Goal: Task Accomplishment & Management: Manage account settings

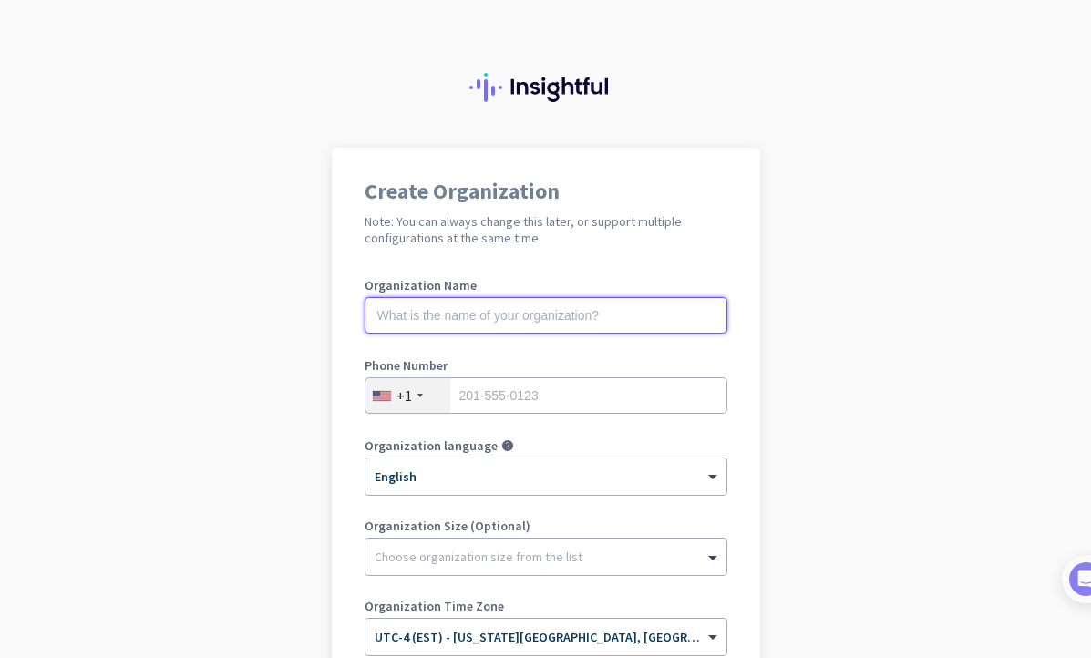
click at [532, 324] on input "text" at bounding box center [546, 315] width 363 height 36
type input "Mercor"
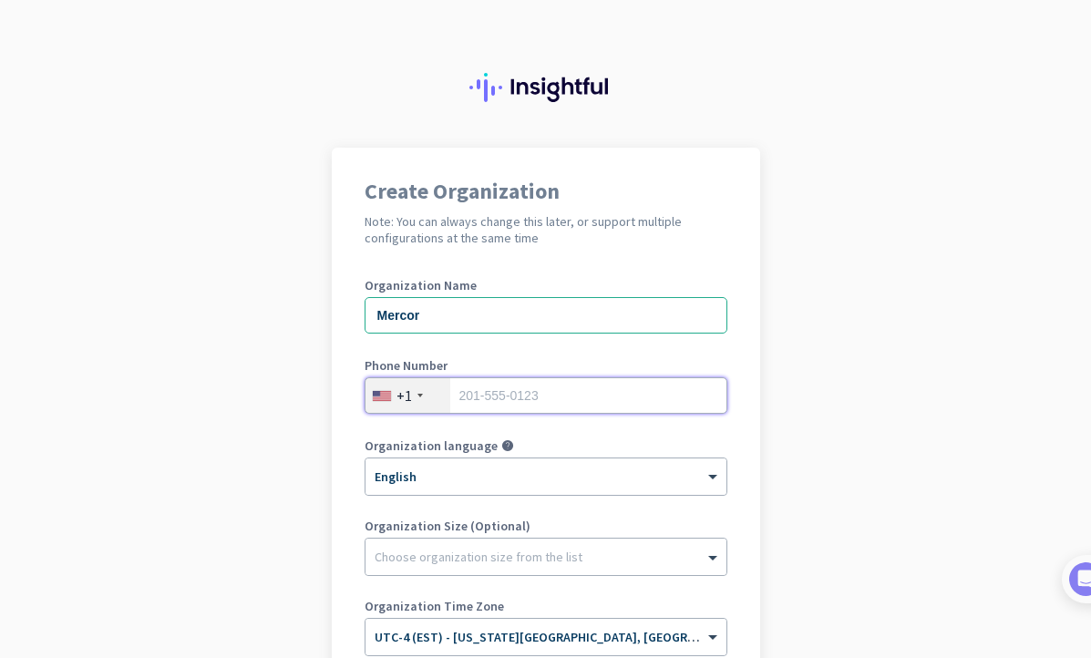
click at [520, 411] on input "tel" at bounding box center [546, 395] width 363 height 36
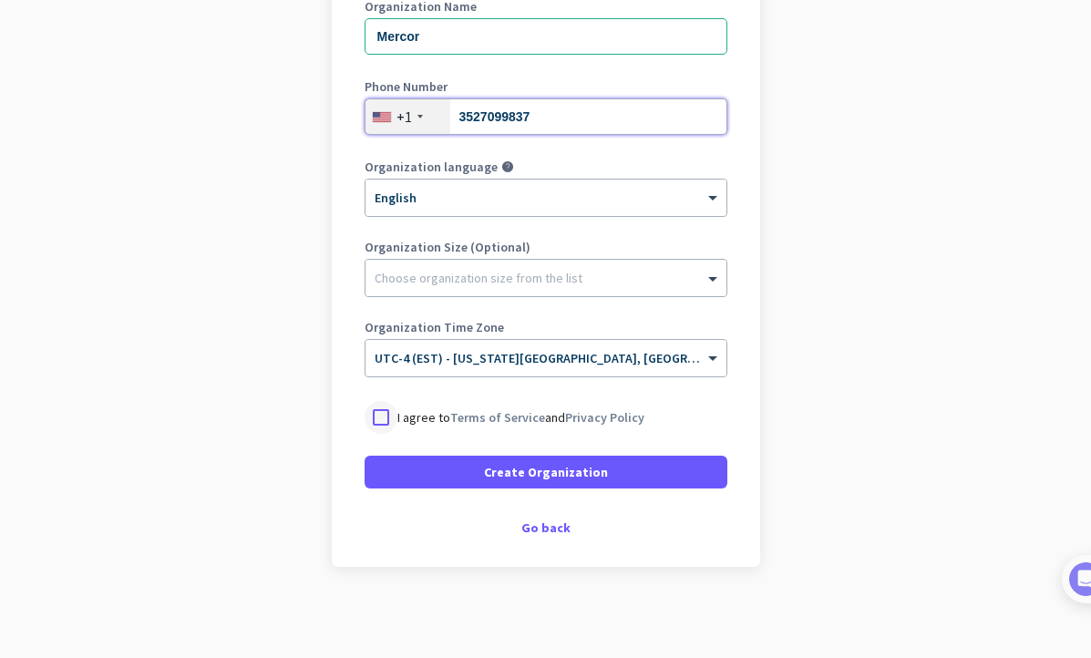
type input "3527099837"
click at [371, 417] on div at bounding box center [381, 417] width 33 height 33
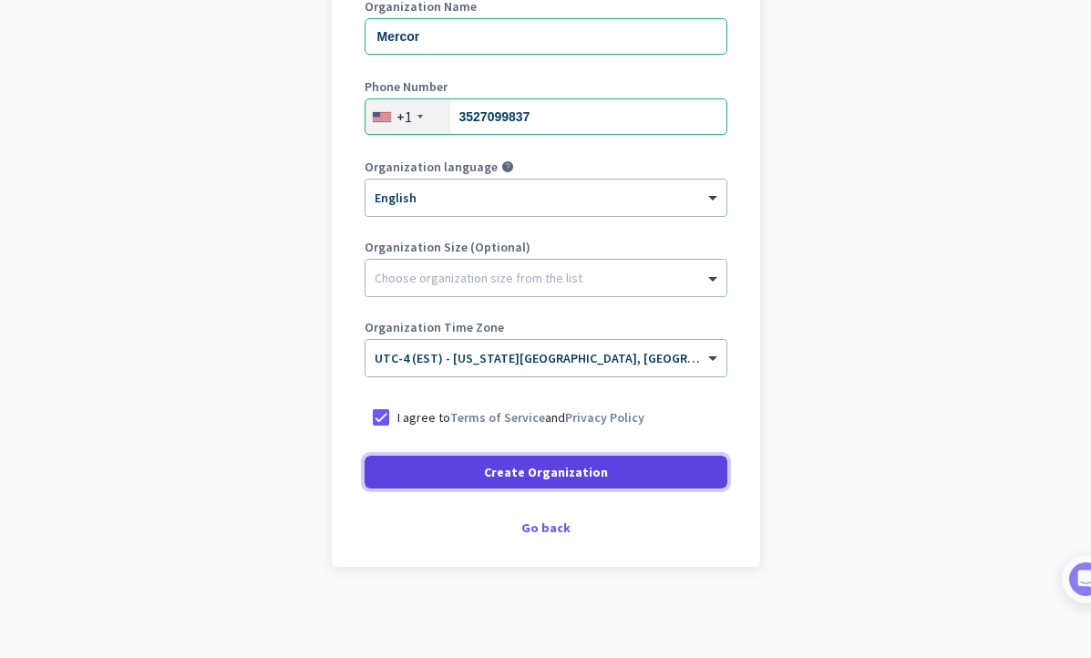
click at [480, 472] on span at bounding box center [546, 472] width 363 height 44
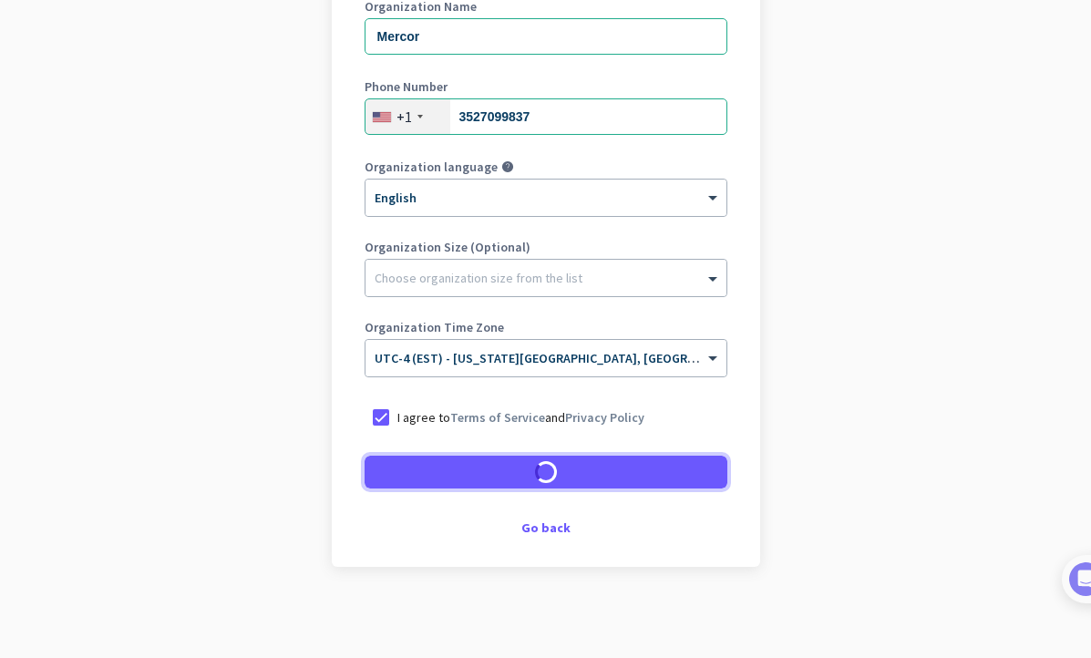
scroll to position [224, 0]
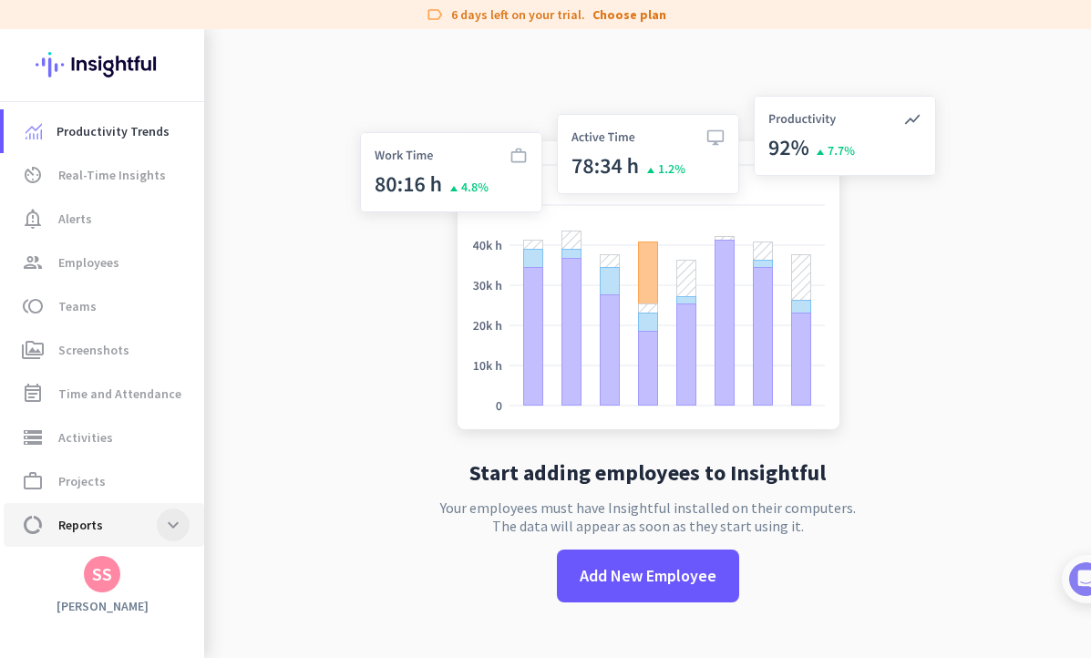
click at [185, 531] on span at bounding box center [173, 525] width 33 height 33
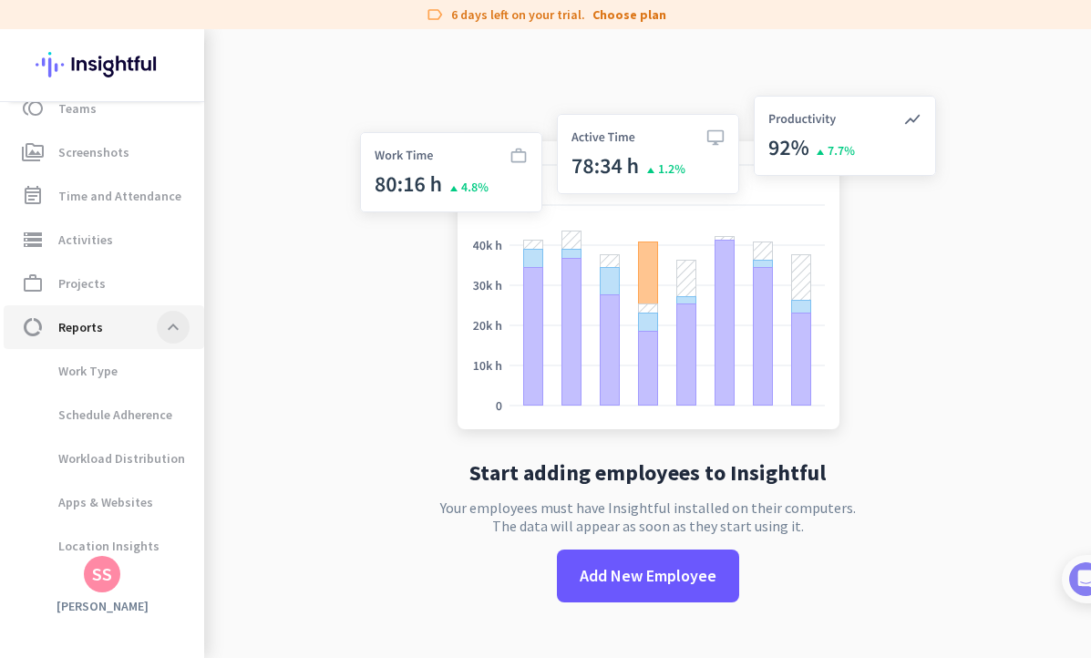
scroll to position [210, 0]
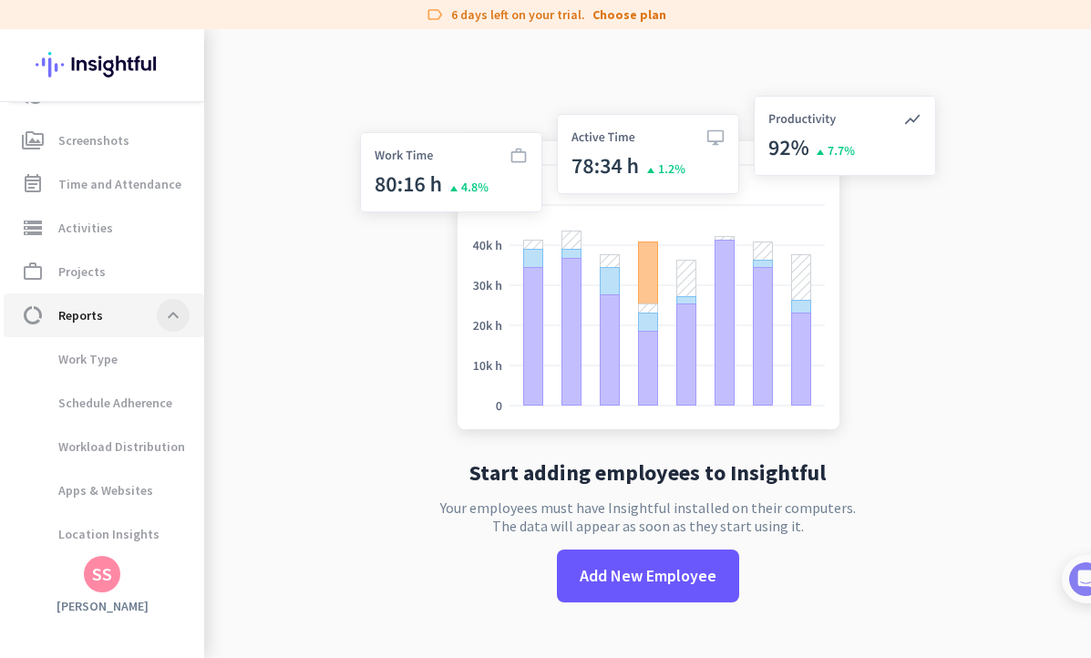
click at [163, 315] on span at bounding box center [173, 315] width 33 height 33
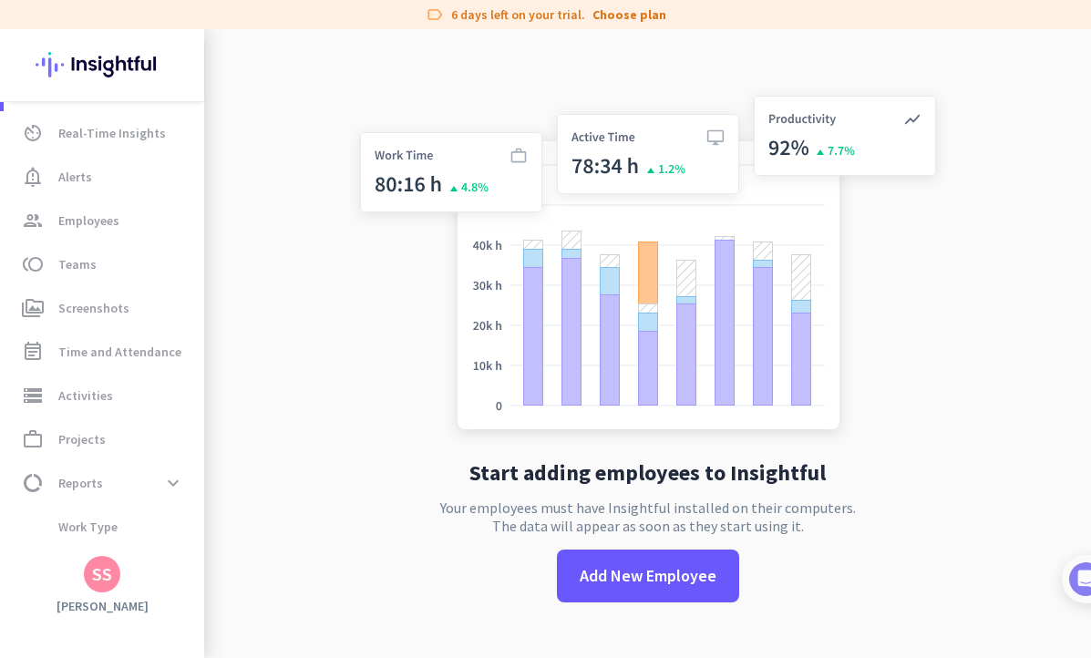
scroll to position [42, 0]
click at [115, 356] on span "Time and Attendance" at bounding box center [119, 352] width 123 height 22
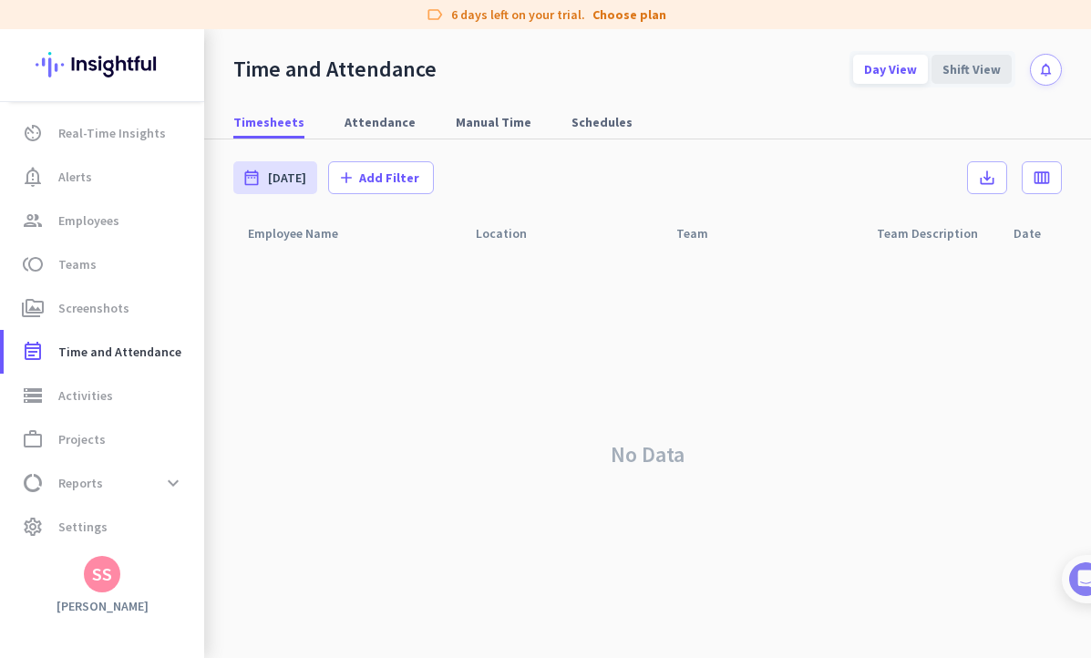
click at [979, 74] on div "Shift View" at bounding box center [972, 69] width 80 height 29
click at [908, 77] on div "Day View" at bounding box center [890, 69] width 75 height 29
click at [366, 184] on span "Add Filter" at bounding box center [389, 178] width 60 height 18
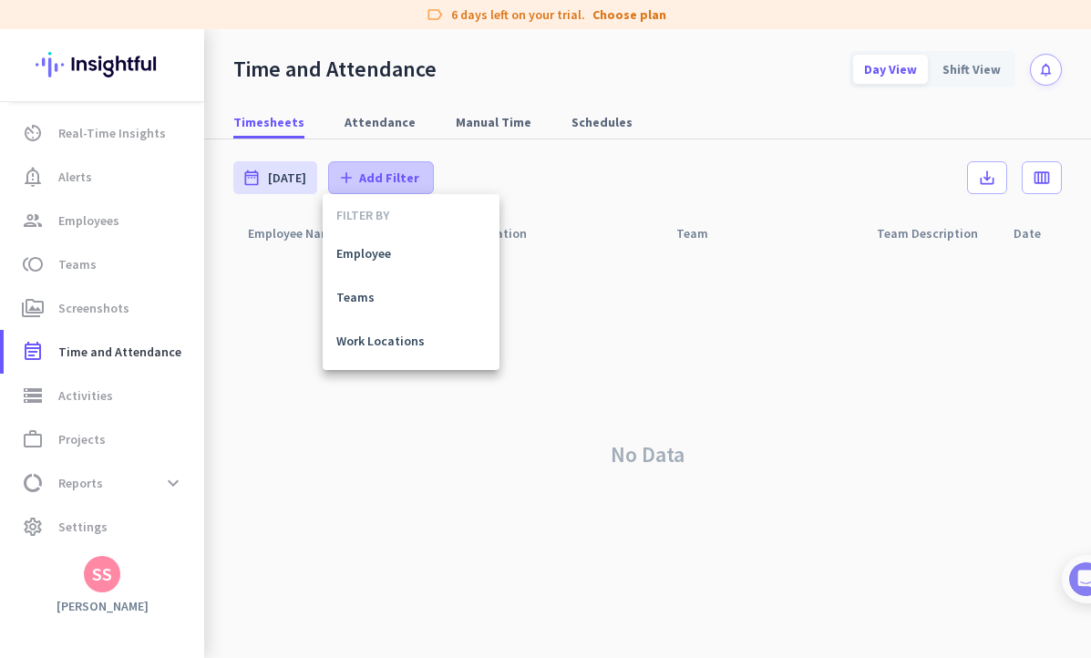
click at [366, 184] on div at bounding box center [545, 329] width 1091 height 658
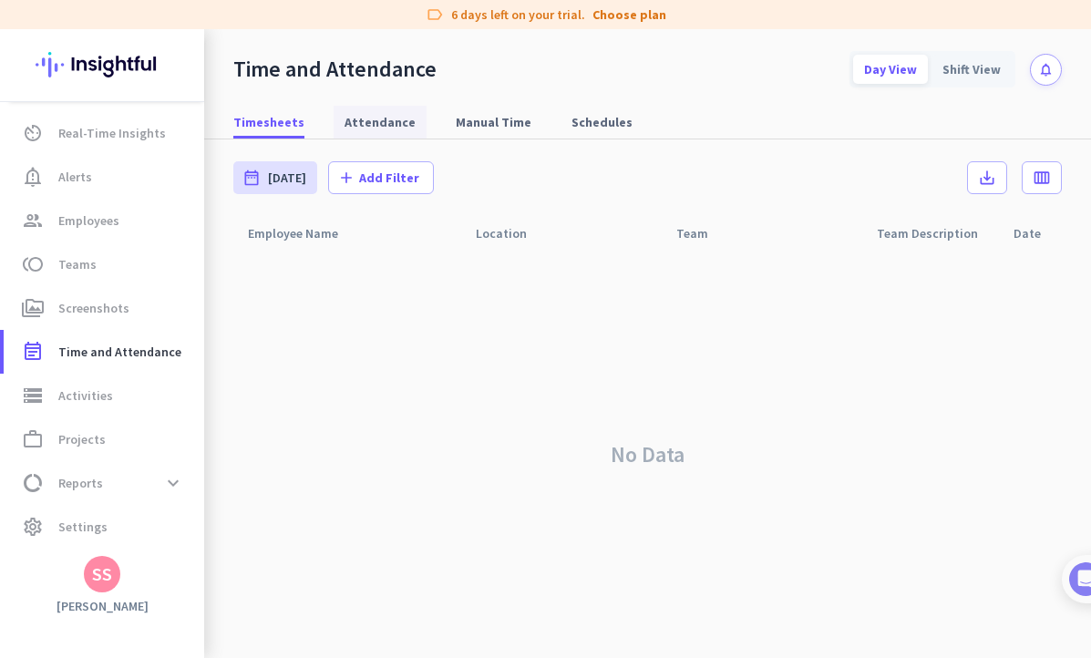
click at [366, 129] on span "Attendance" at bounding box center [380, 122] width 71 height 18
type input "[DATE] - [DATE]"
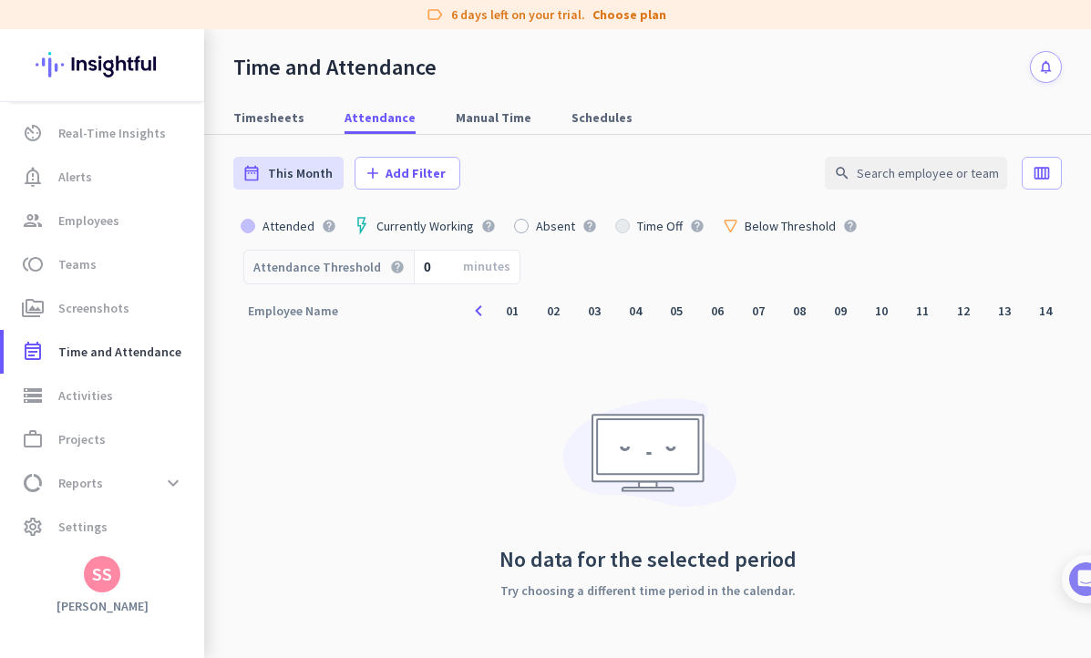
click at [528, 486] on div "No data for the selected period Try choosing a different time period in the cal…" at bounding box center [648, 492] width 297 height 213
click at [555, 315] on div "02" at bounding box center [553, 310] width 31 height 31
click at [1051, 170] on span at bounding box center [1042, 173] width 38 height 44
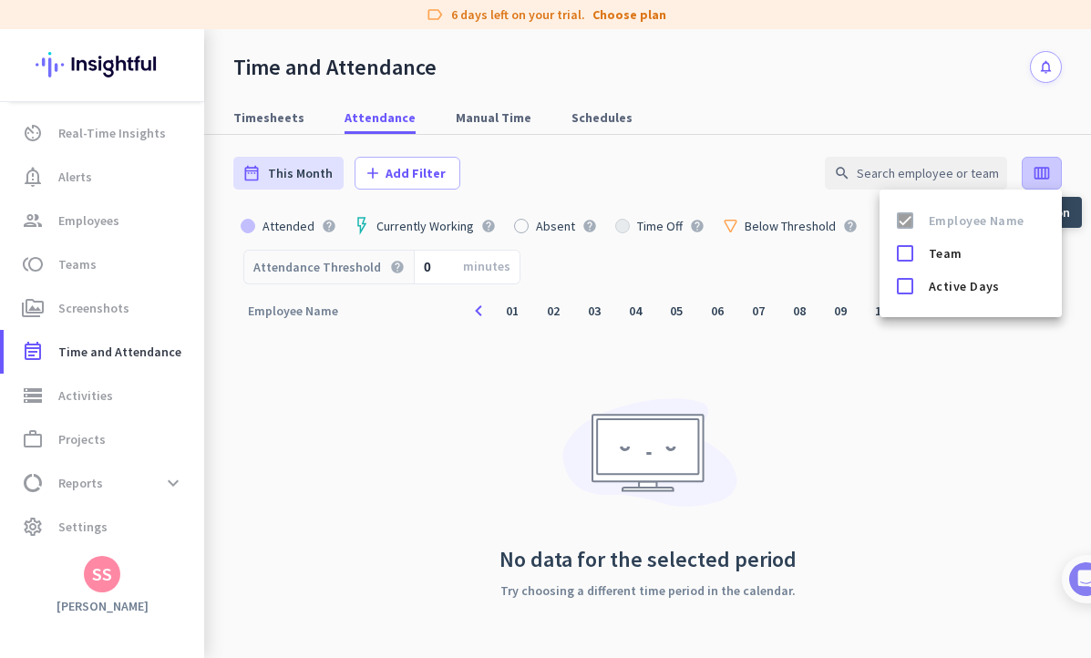
click at [1051, 170] on div at bounding box center [545, 329] width 1091 height 658
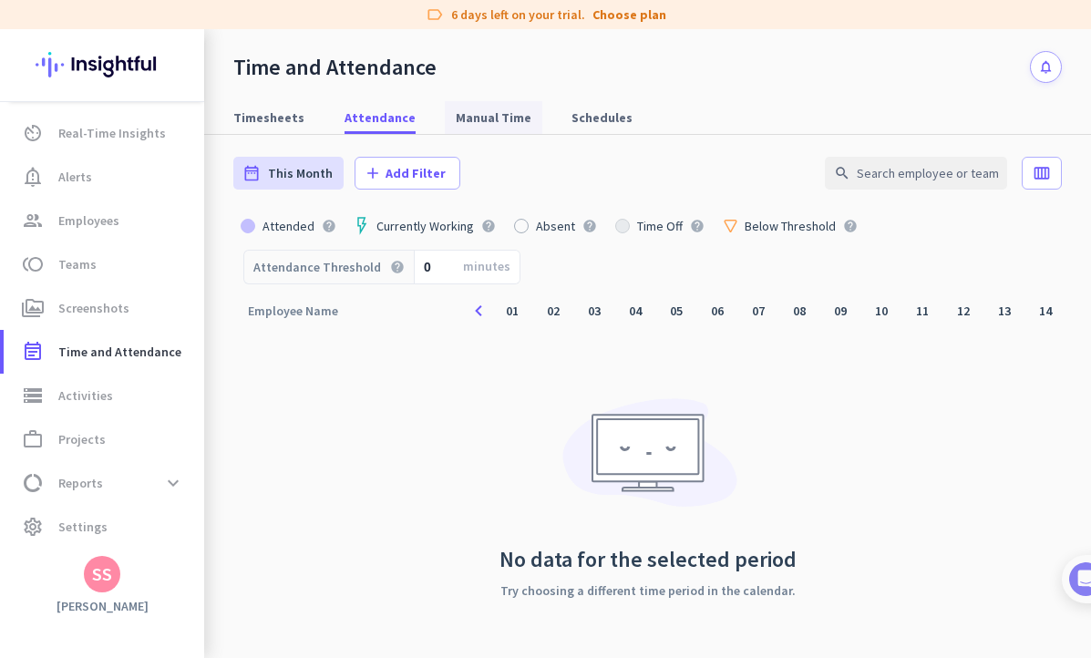
click at [462, 119] on span "Manual Time" at bounding box center [494, 117] width 76 height 18
type input "[DATE] - [DATE]"
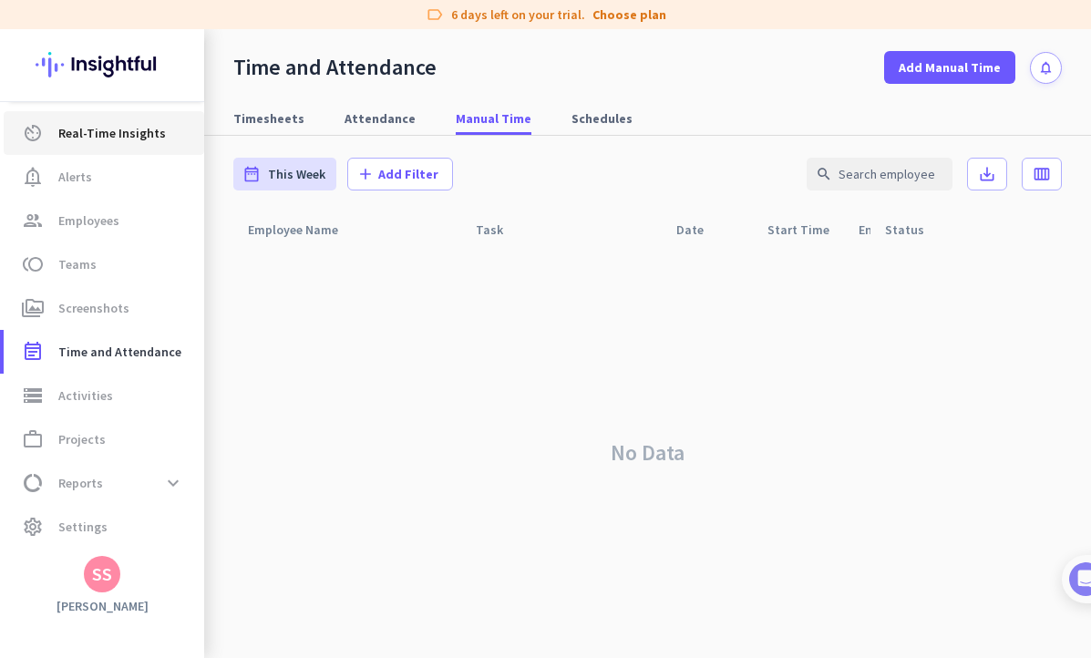
click at [159, 127] on span "Real-Time Insights" at bounding box center [112, 133] width 108 height 22
type input "[DATE] - [DATE]"
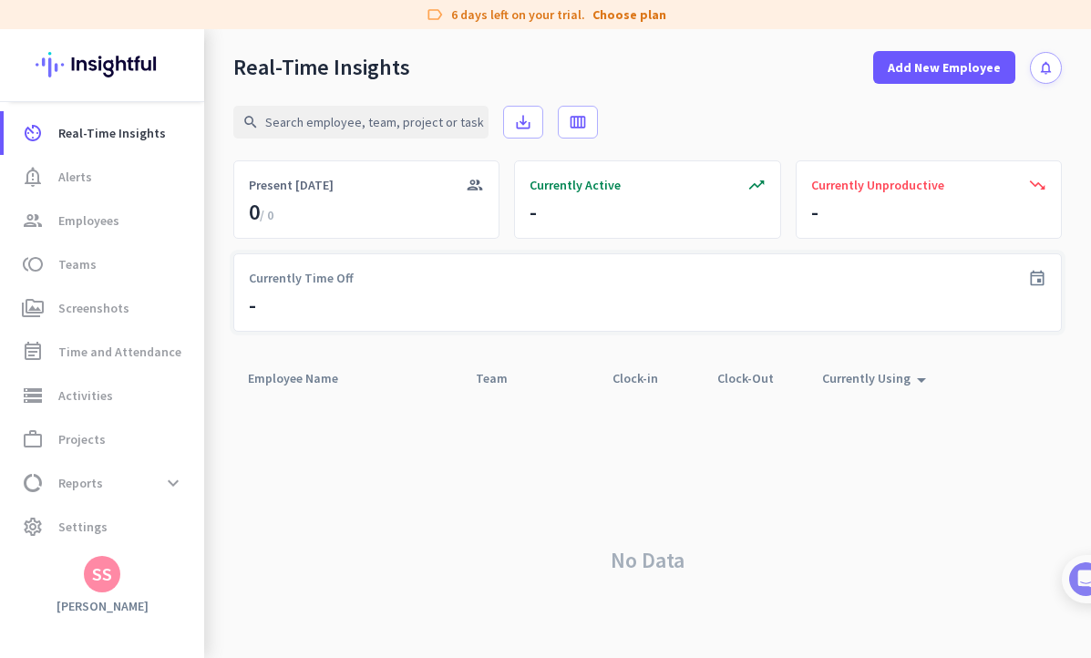
click at [392, 285] on div "Currently Time Off" at bounding box center [648, 278] width 798 height 18
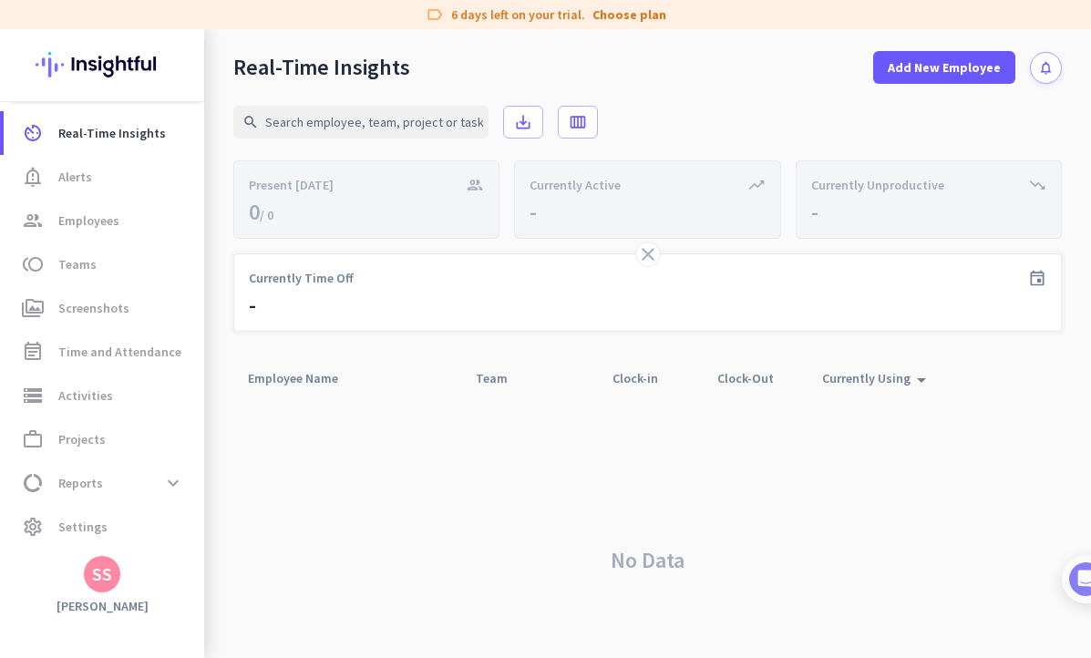
click at [392, 285] on div "Currently Time Off" at bounding box center [648, 278] width 798 height 18
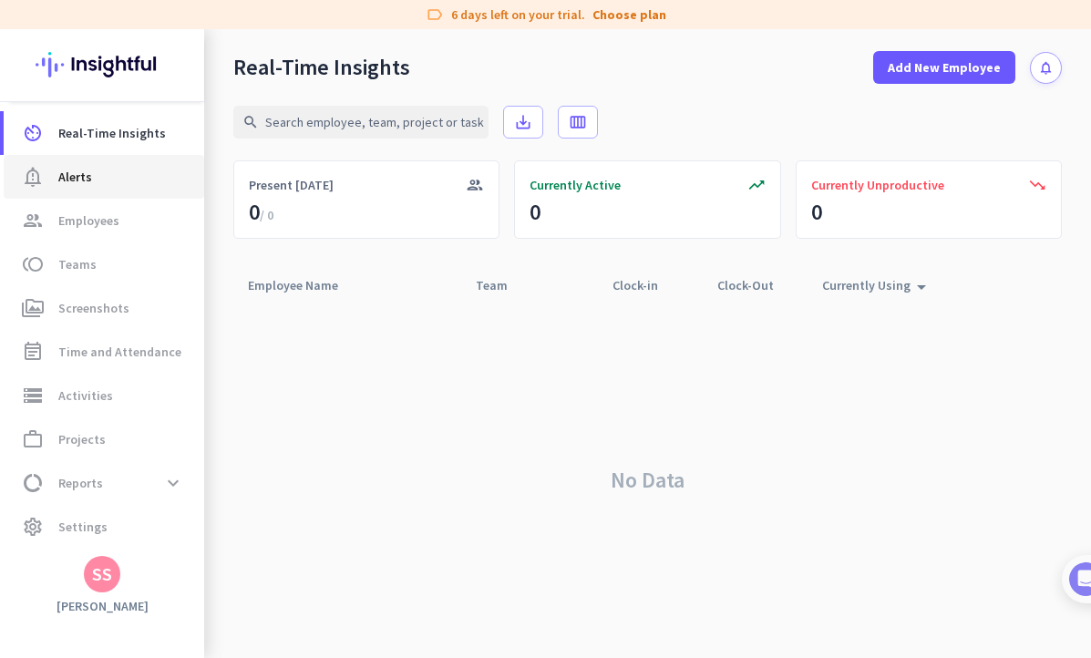
click at [158, 175] on span "notification_important Alerts" at bounding box center [103, 177] width 171 height 22
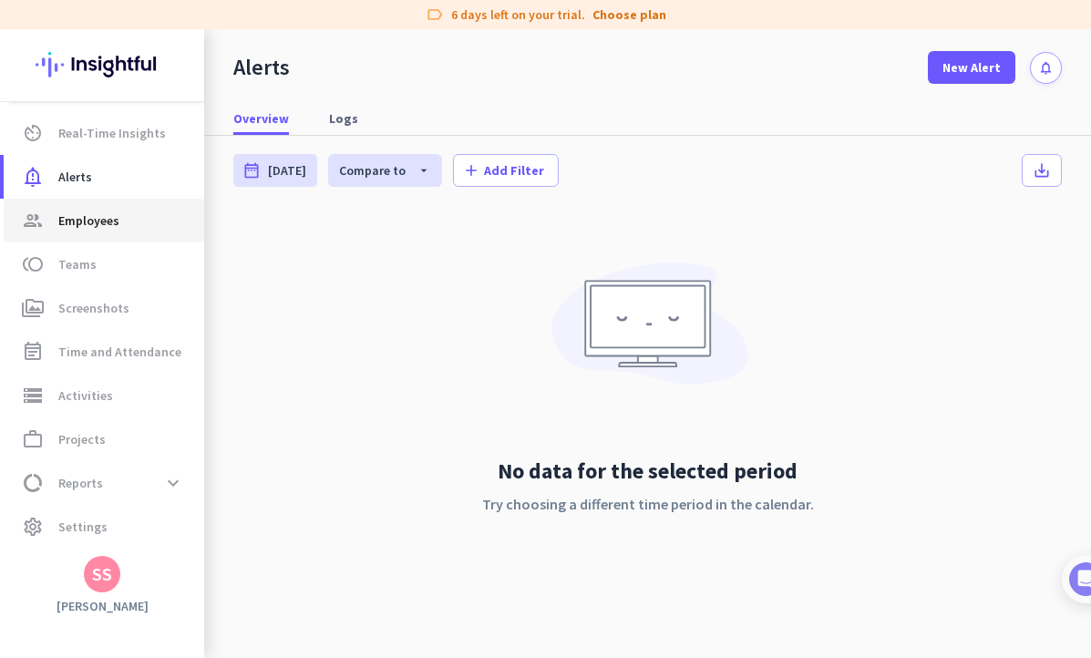
click at [163, 217] on span "group Employees" at bounding box center [103, 221] width 171 height 22
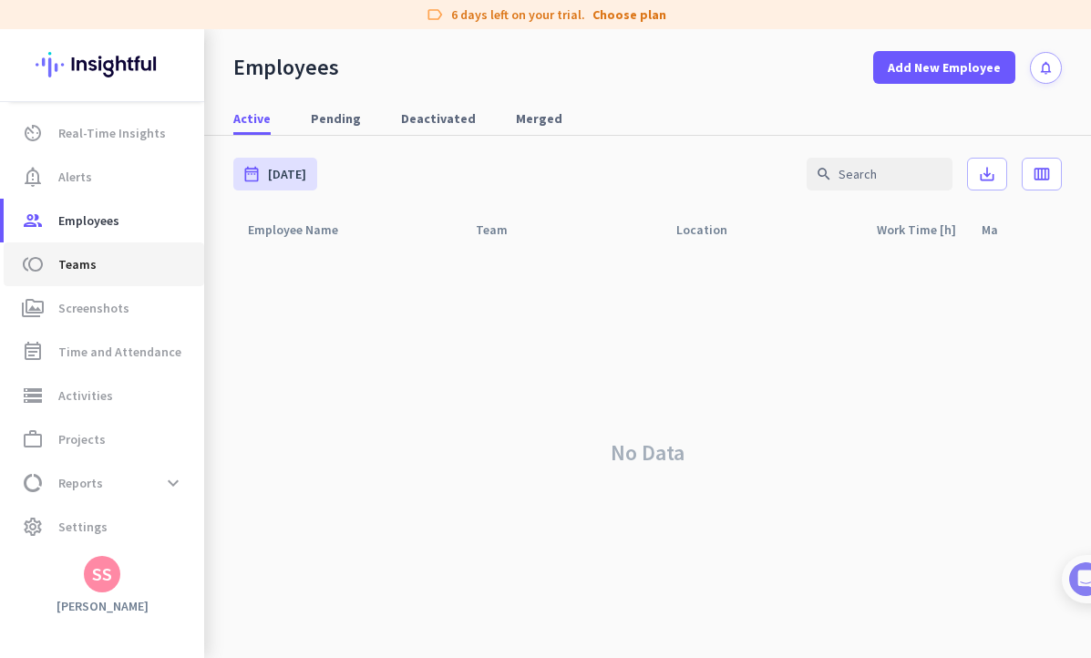
click at [160, 249] on link "toll Teams" at bounding box center [104, 264] width 201 height 44
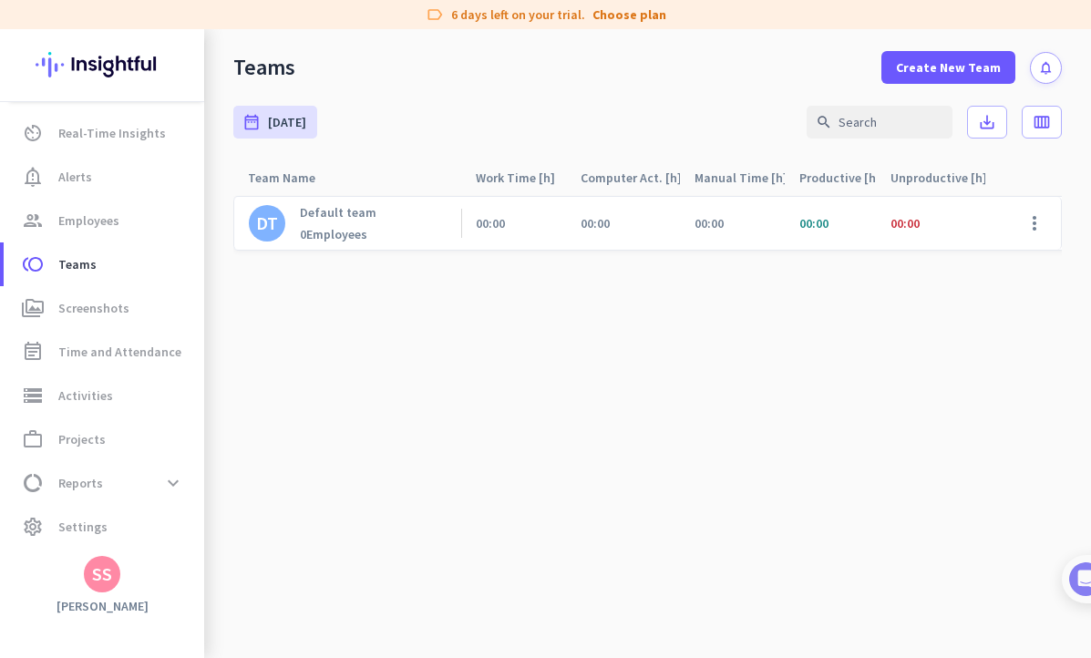
click at [85, 602] on h3 "[PERSON_NAME]" at bounding box center [102, 606] width 204 height 16
click at [94, 581] on div "SS" at bounding box center [102, 574] width 20 height 18
click at [176, 533] on span "Sign out" at bounding box center [199, 539] width 110 height 16
